Goal: Task Accomplishment & Management: Manage account settings

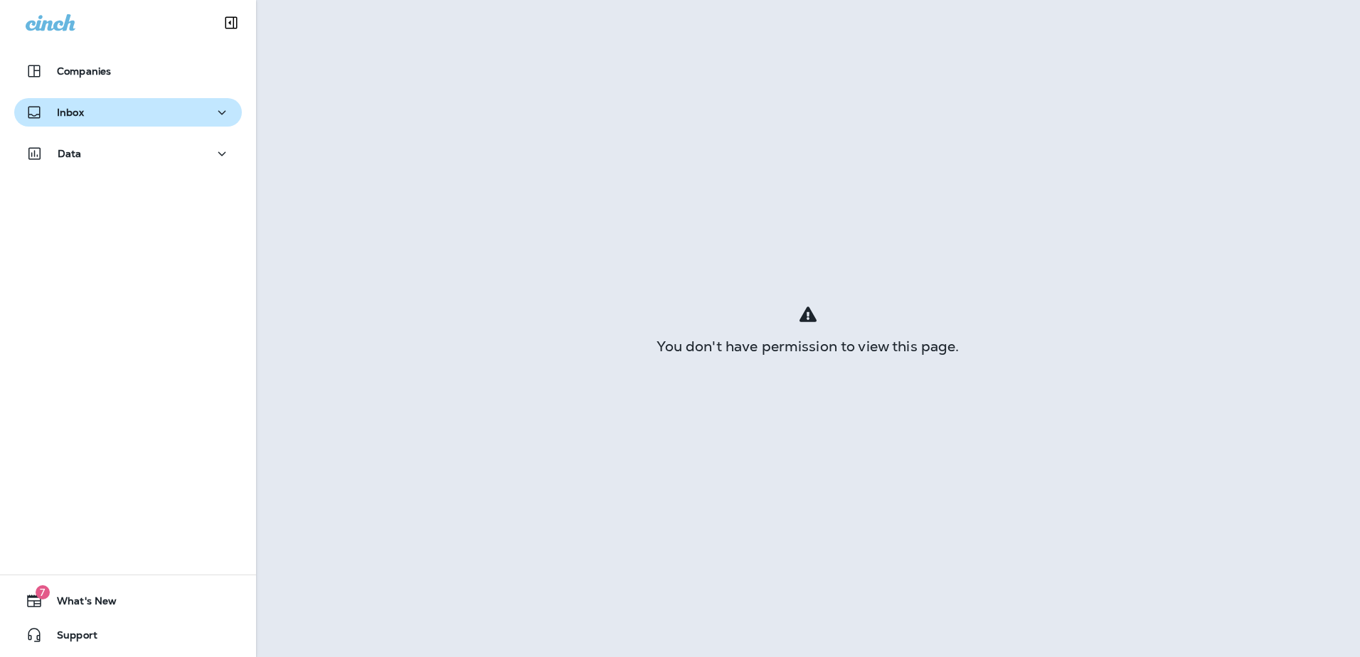
click at [107, 115] on div "Inbox" at bounding box center [128, 113] width 205 height 18
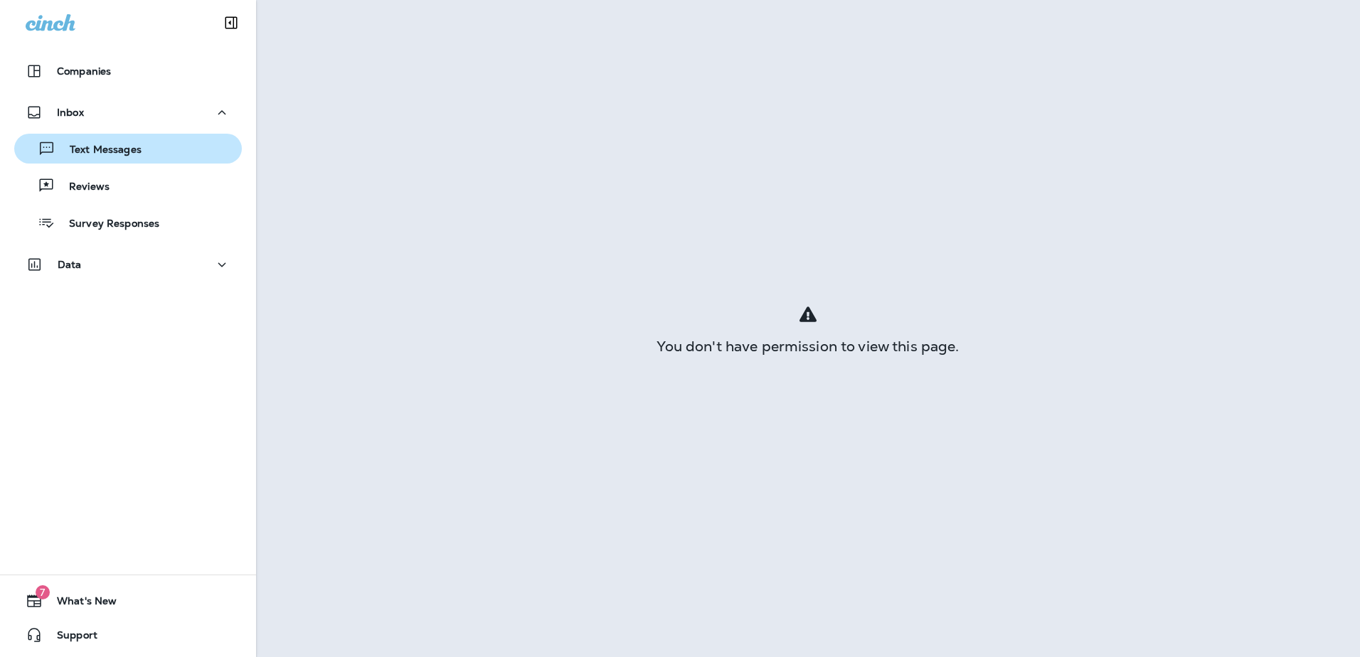
click at [106, 145] on p "Text Messages" at bounding box center [98, 151] width 86 height 14
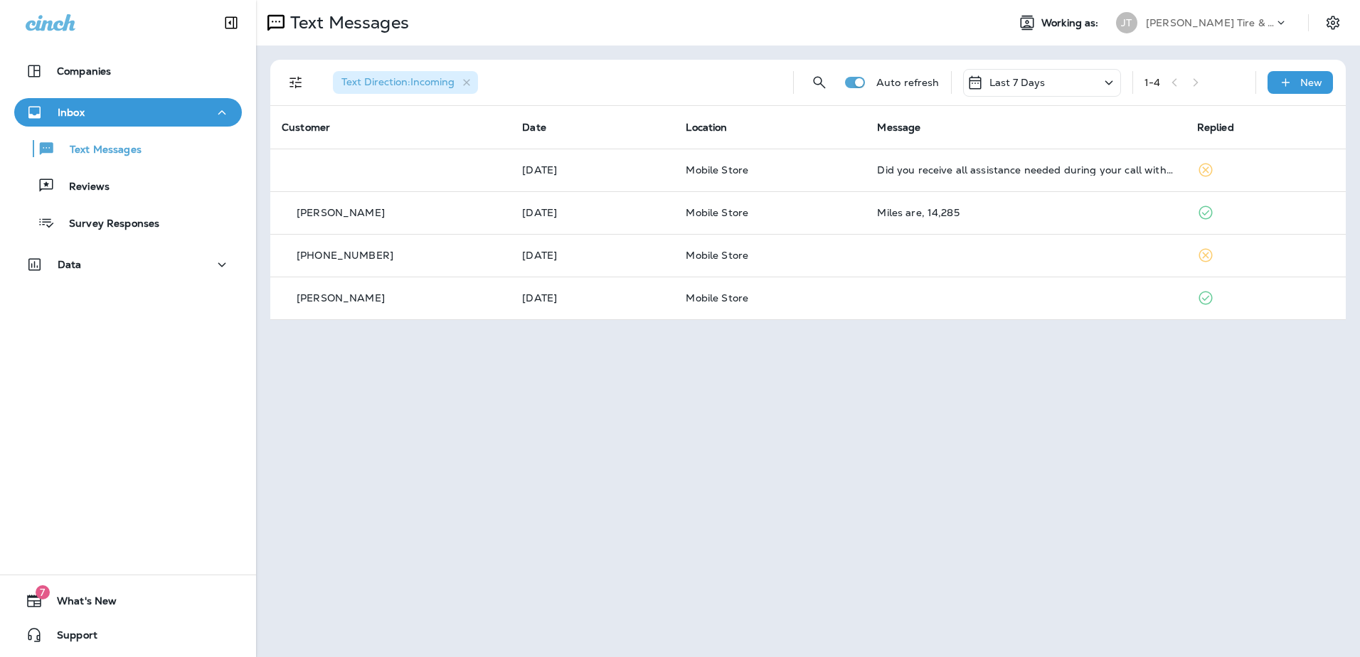
click at [1276, 19] on icon at bounding box center [1281, 23] width 14 height 14
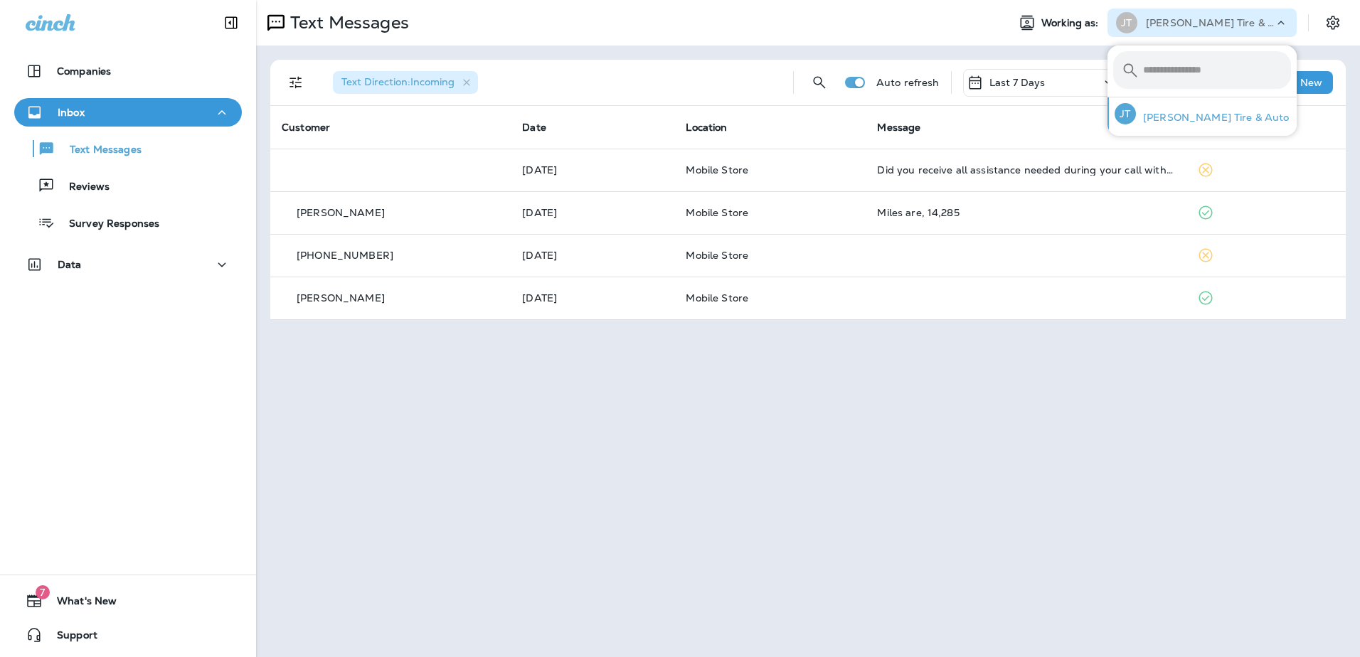
click at [1185, 122] on p "[PERSON_NAME] Tire & Auto" at bounding box center [1213, 117] width 154 height 11
click at [1192, 113] on p "[PERSON_NAME] Tire & Auto" at bounding box center [1213, 117] width 154 height 11
click at [1165, 70] on input "text" at bounding box center [1217, 70] width 148 height 38
click at [1327, 29] on icon "Settings" at bounding box center [1333, 22] width 17 height 17
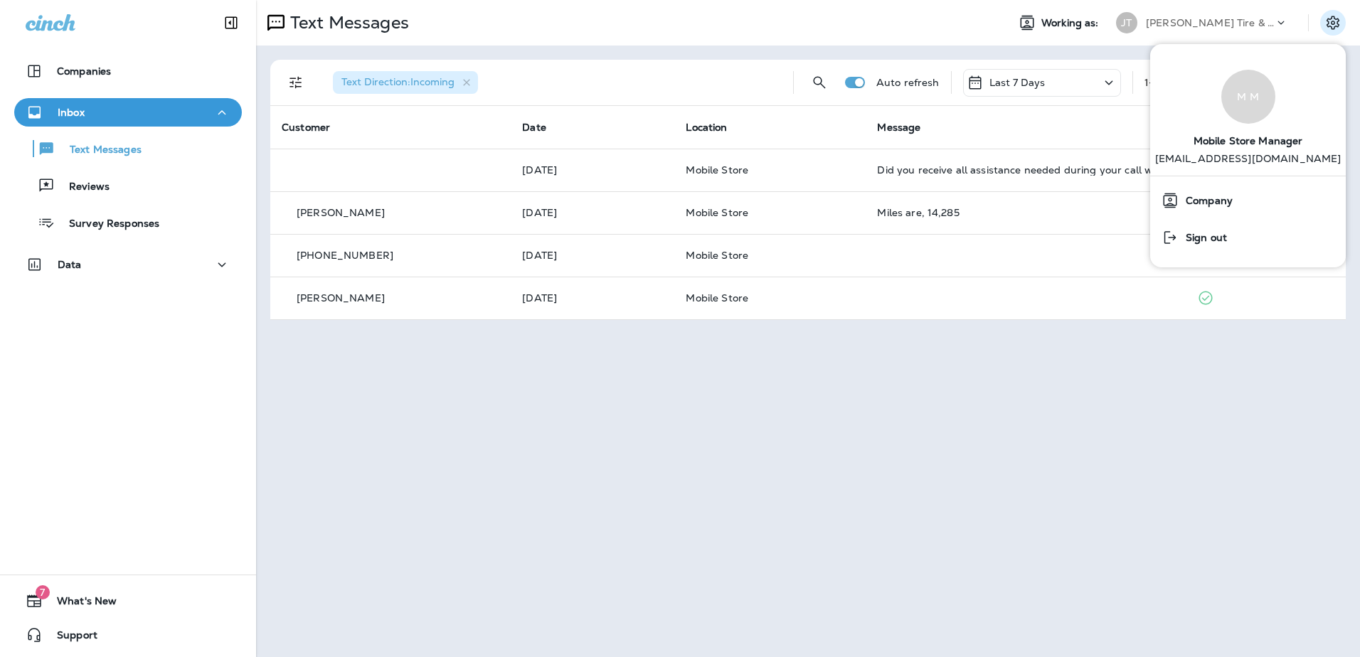
click at [1252, 155] on p "[EMAIL_ADDRESS][DOMAIN_NAME]" at bounding box center [1248, 164] width 186 height 23
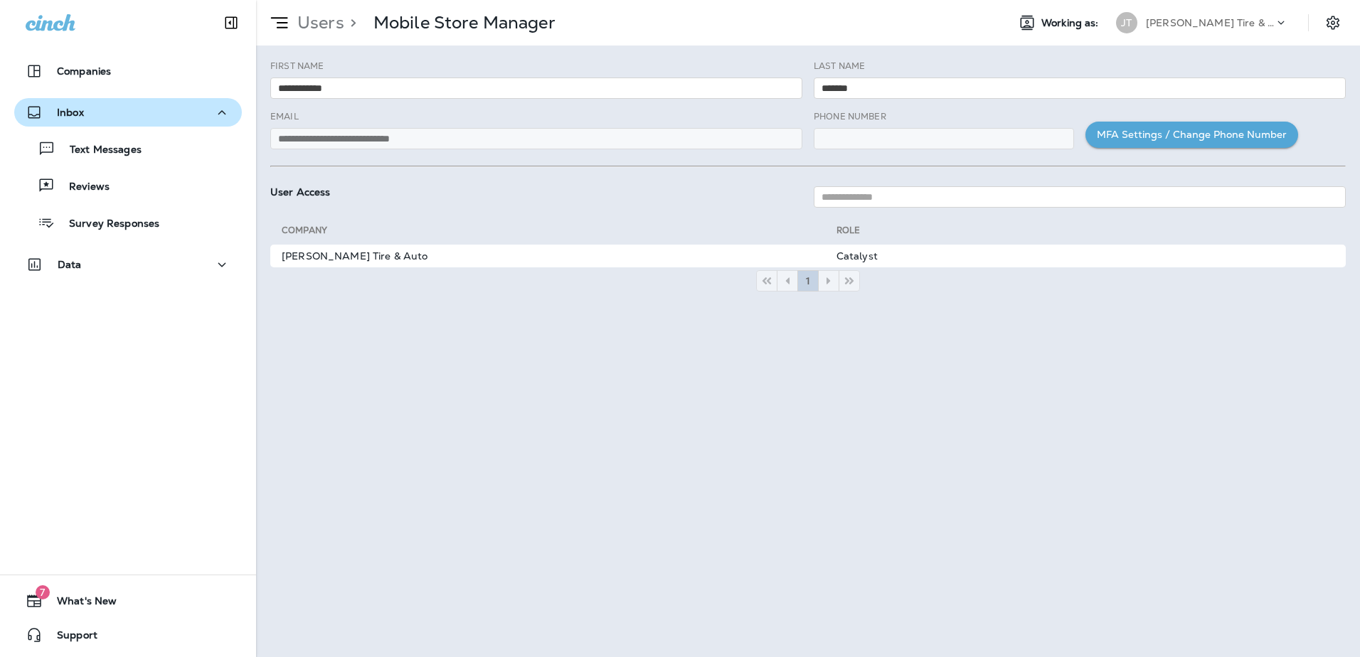
click at [81, 102] on button "Inbox" at bounding box center [128, 112] width 228 height 28
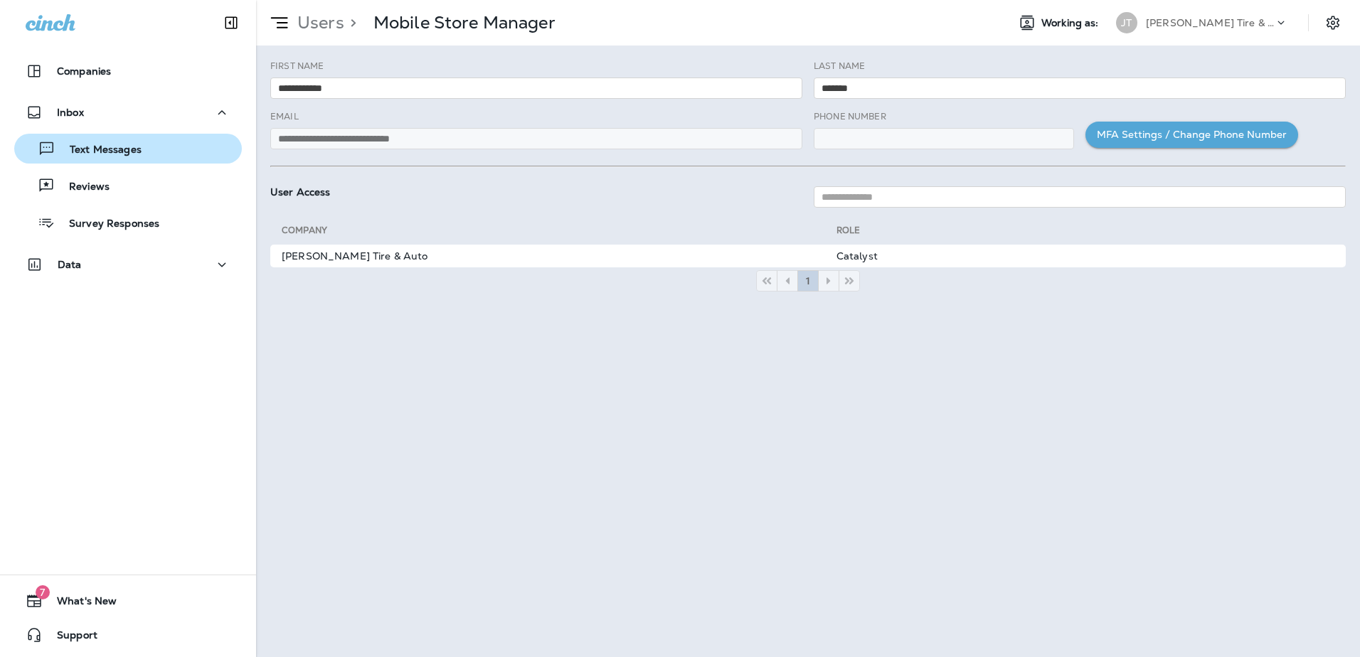
click at [101, 155] on p "Text Messages" at bounding box center [98, 151] width 86 height 14
